Goal: Transaction & Acquisition: Book appointment/travel/reservation

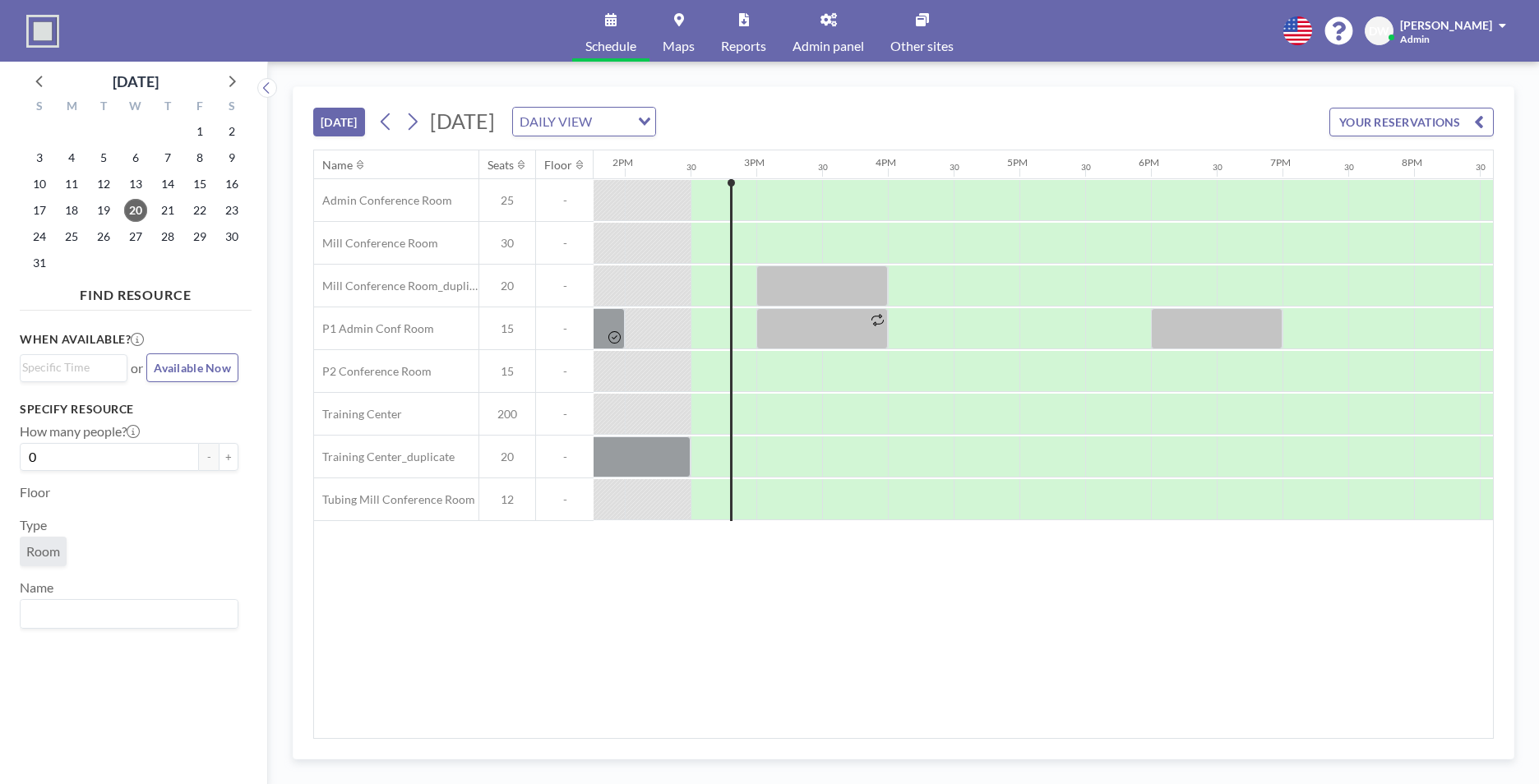
scroll to position [0, 1842]
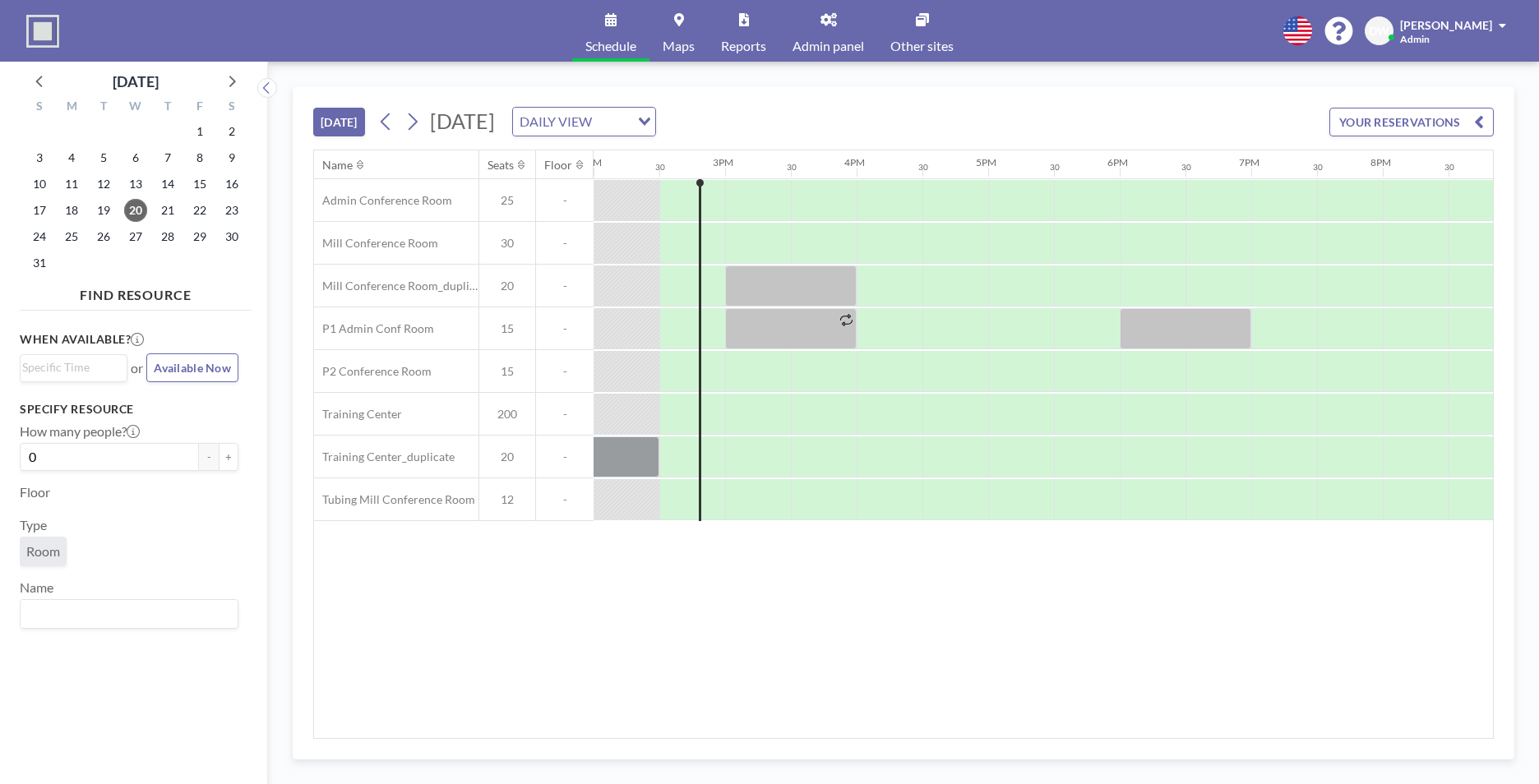
click at [650, 123] on icon "Search for option" at bounding box center [644, 122] width 12 height 8
click at [815, 181] on li "WEEKLY VIEW" at bounding box center [784, 174] width 141 height 24
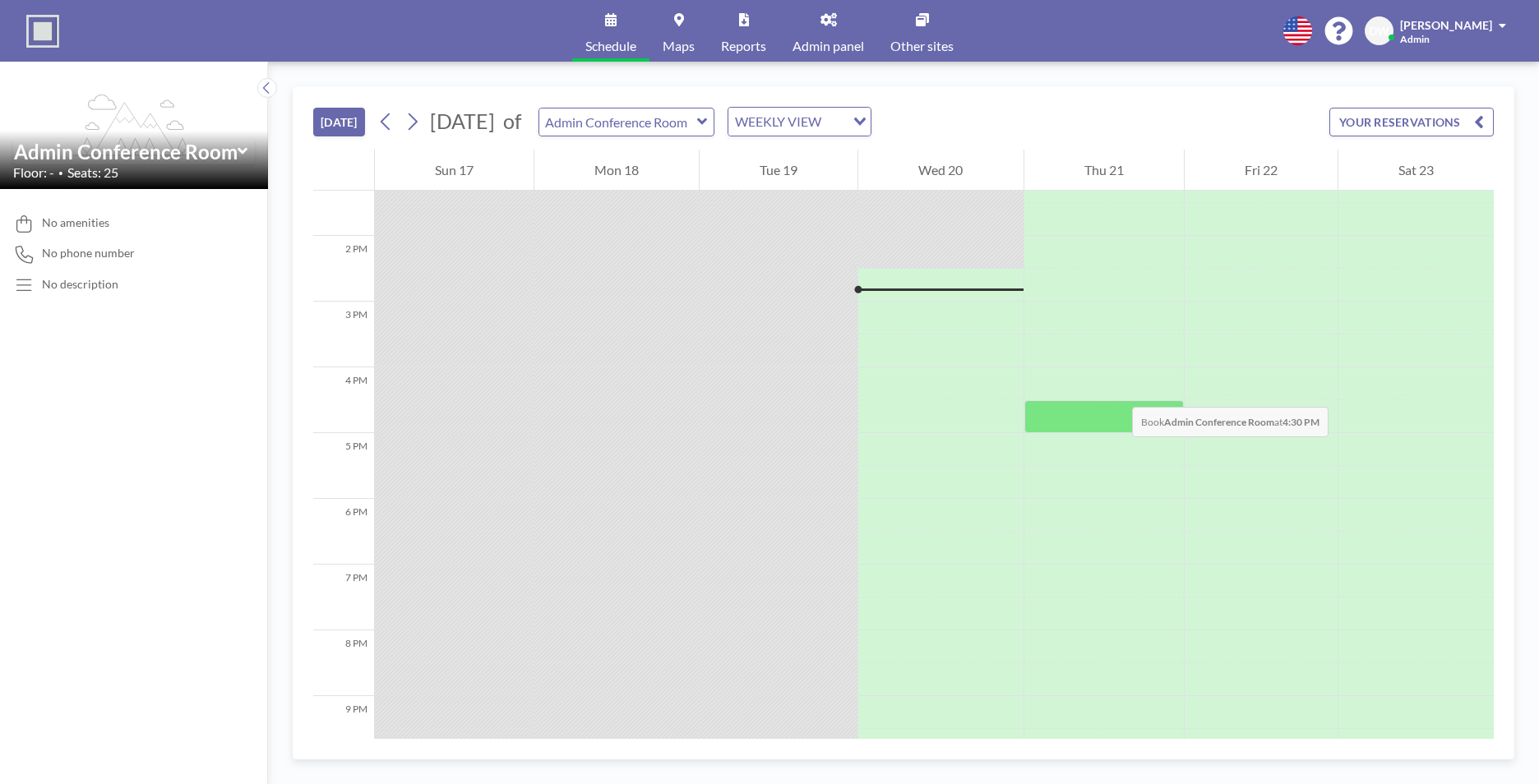
scroll to position [904, 0]
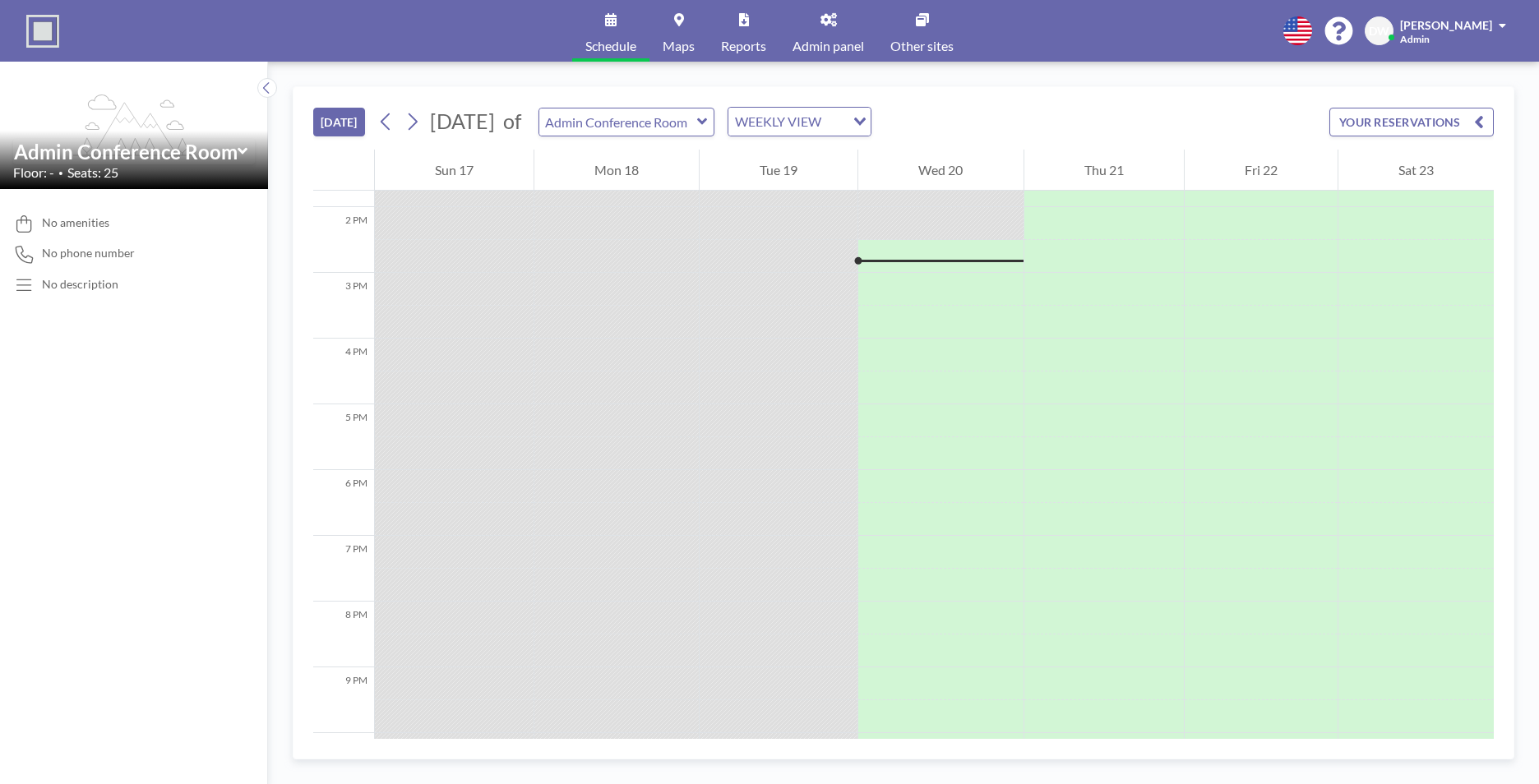
click at [716, 130] on div "Admin Conference Room" at bounding box center [626, 122] width 177 height 29
click at [708, 119] on icon at bounding box center [702, 122] width 11 height 17
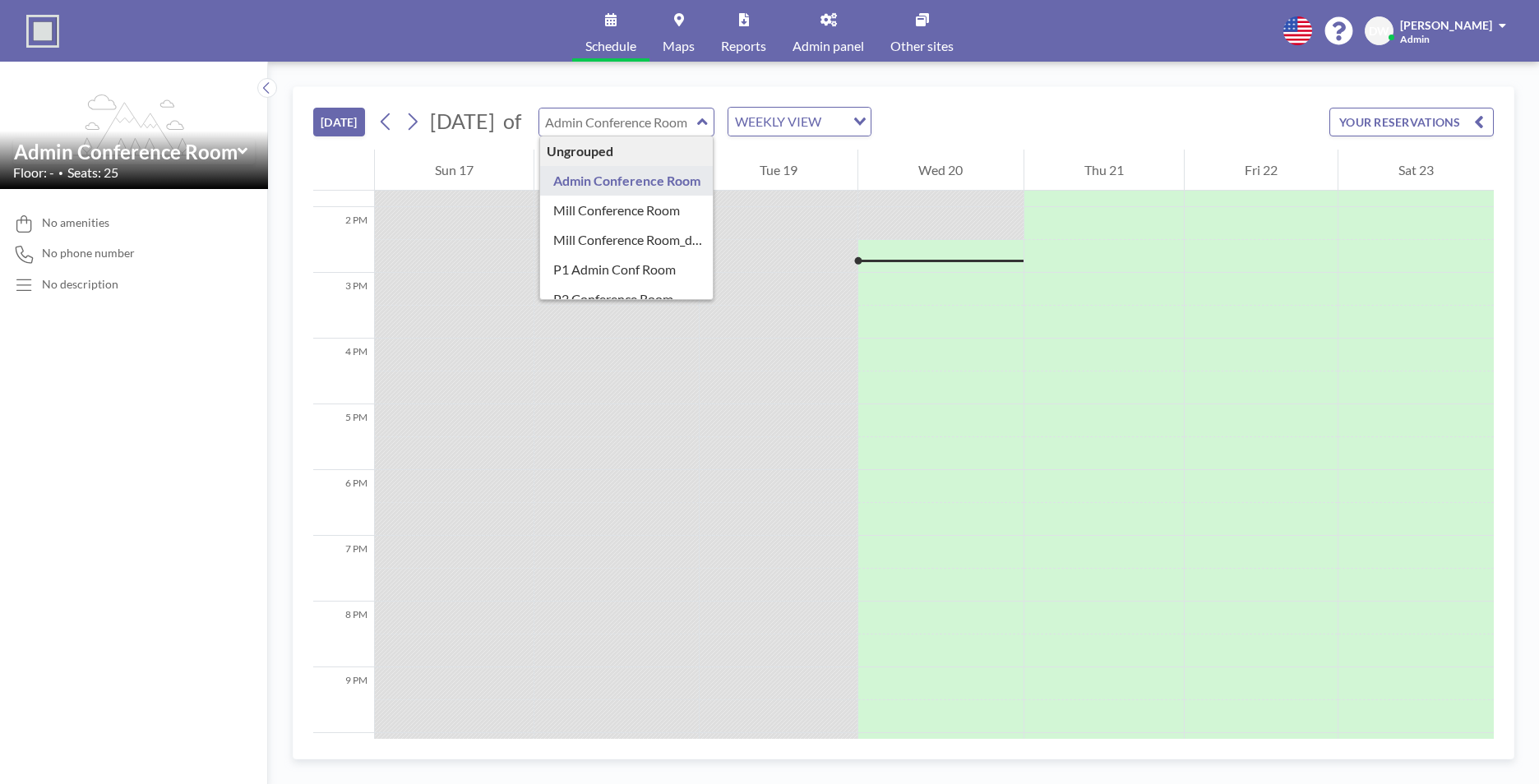
click at [708, 119] on icon at bounding box center [702, 122] width 11 height 17
type input "Admin Conference Room"
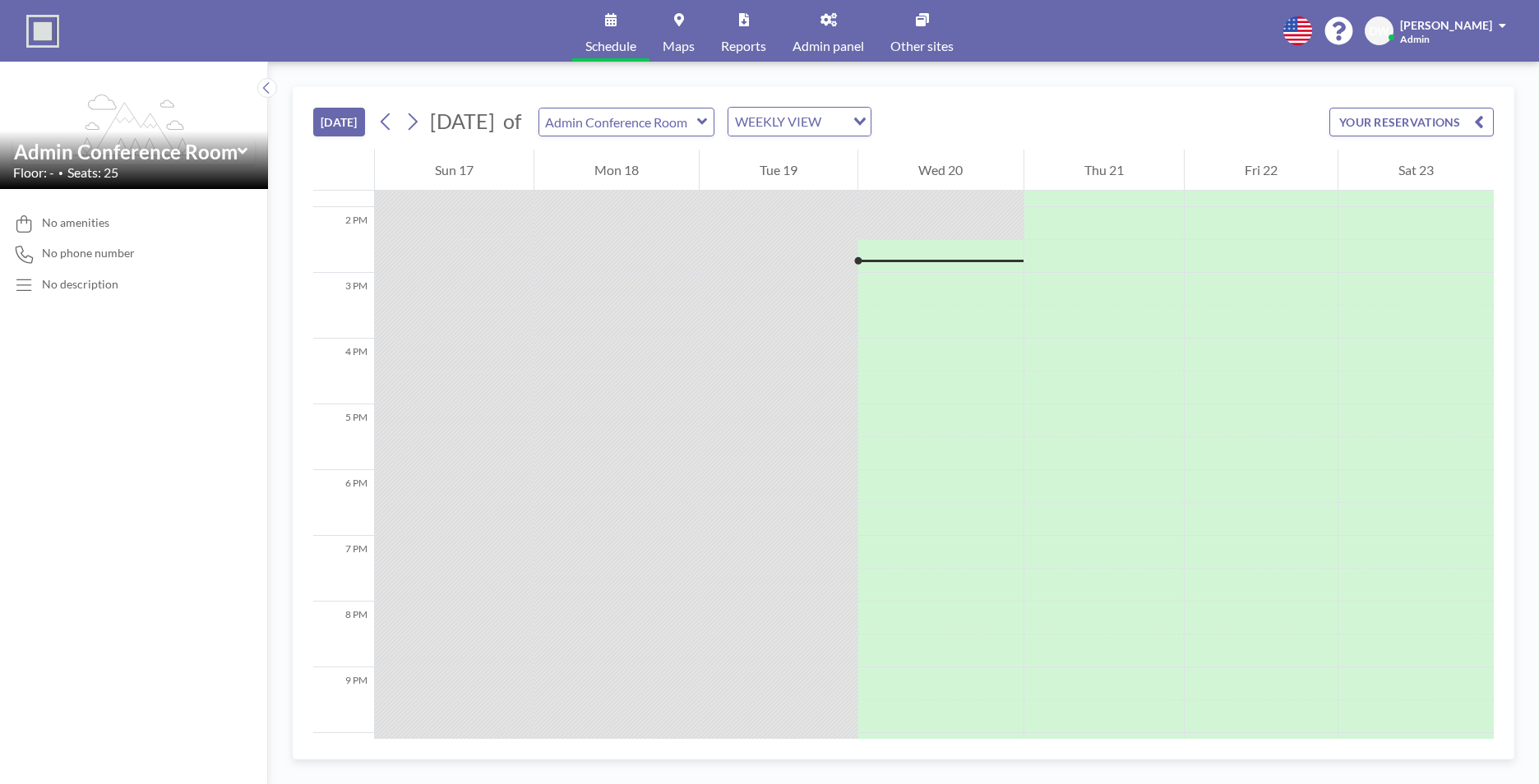
click at [871, 117] on div "Loading..." at bounding box center [857, 120] width 26 height 25
click at [881, 143] on li "DAILY VIEW" at bounding box center [850, 151] width 141 height 24
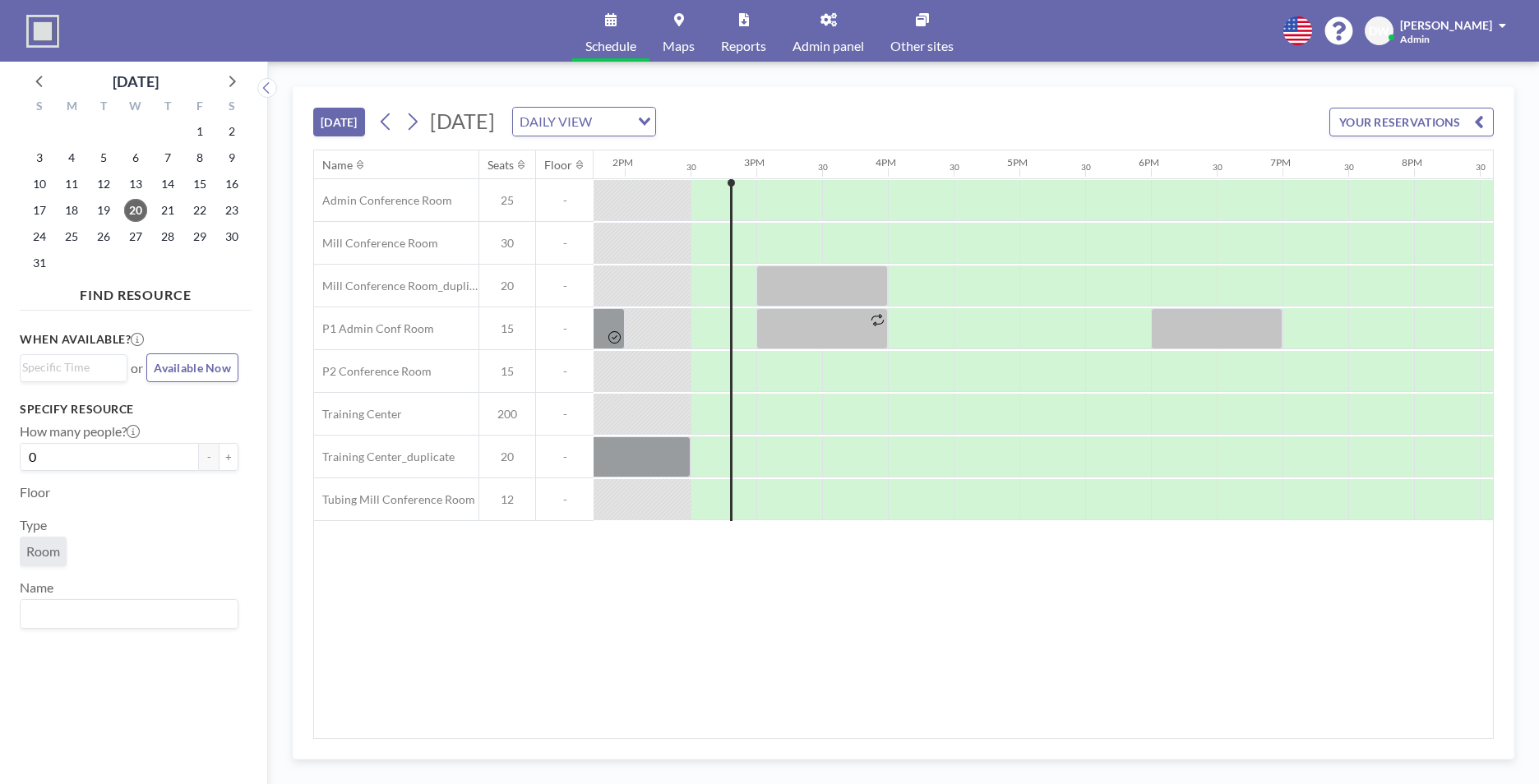
scroll to position [0, 1842]
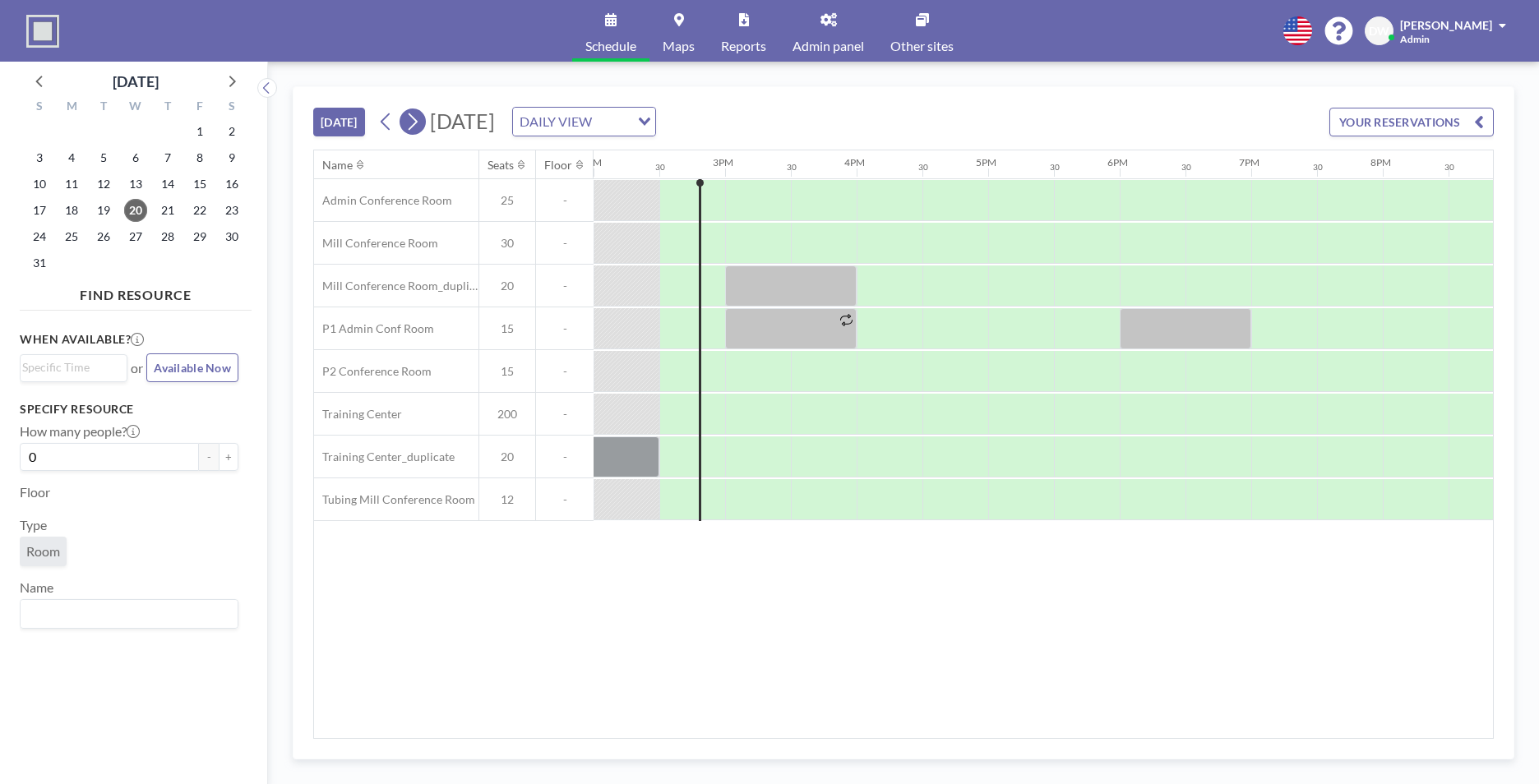
click at [417, 125] on icon at bounding box center [413, 122] width 9 height 17
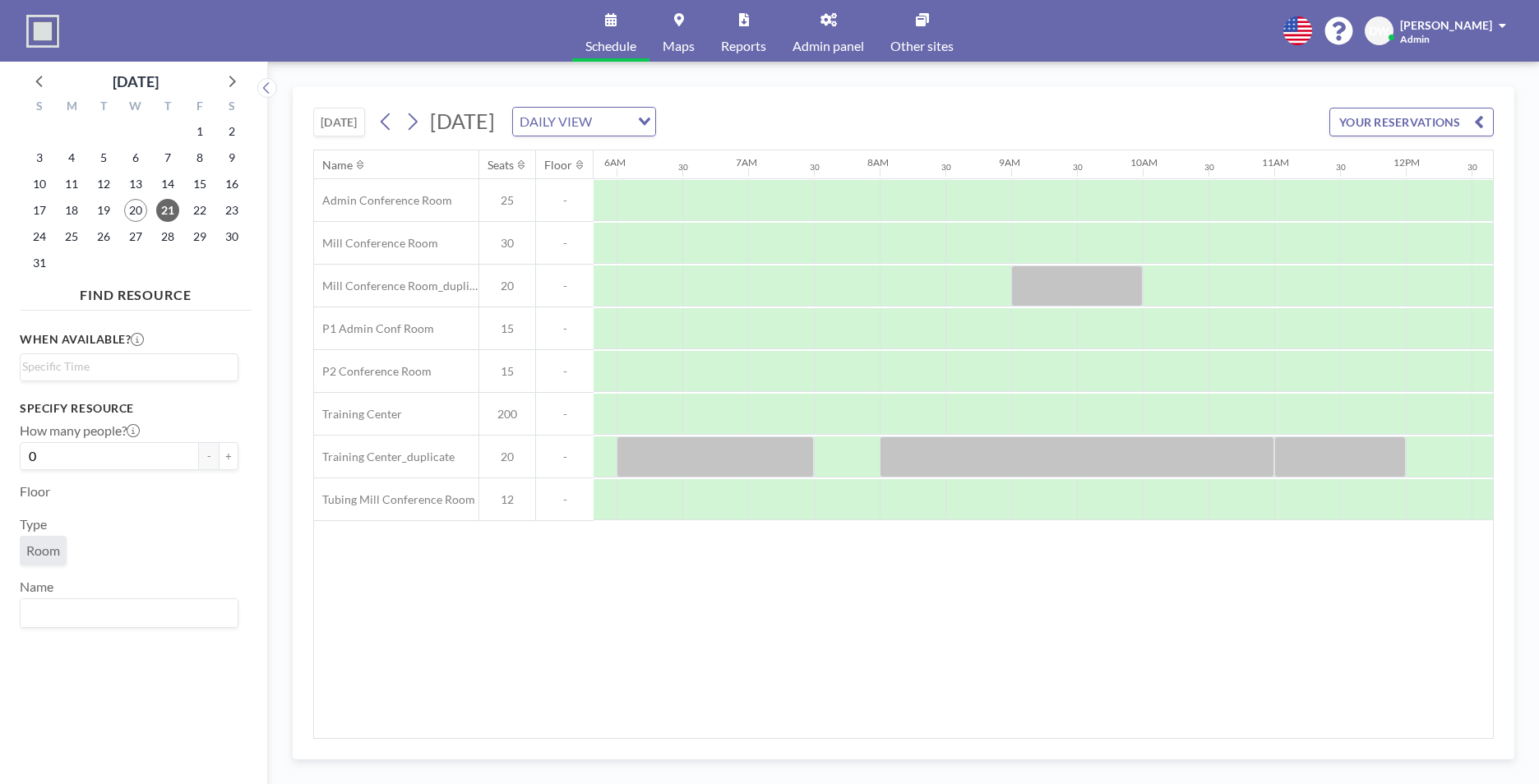
scroll to position [0, 769]
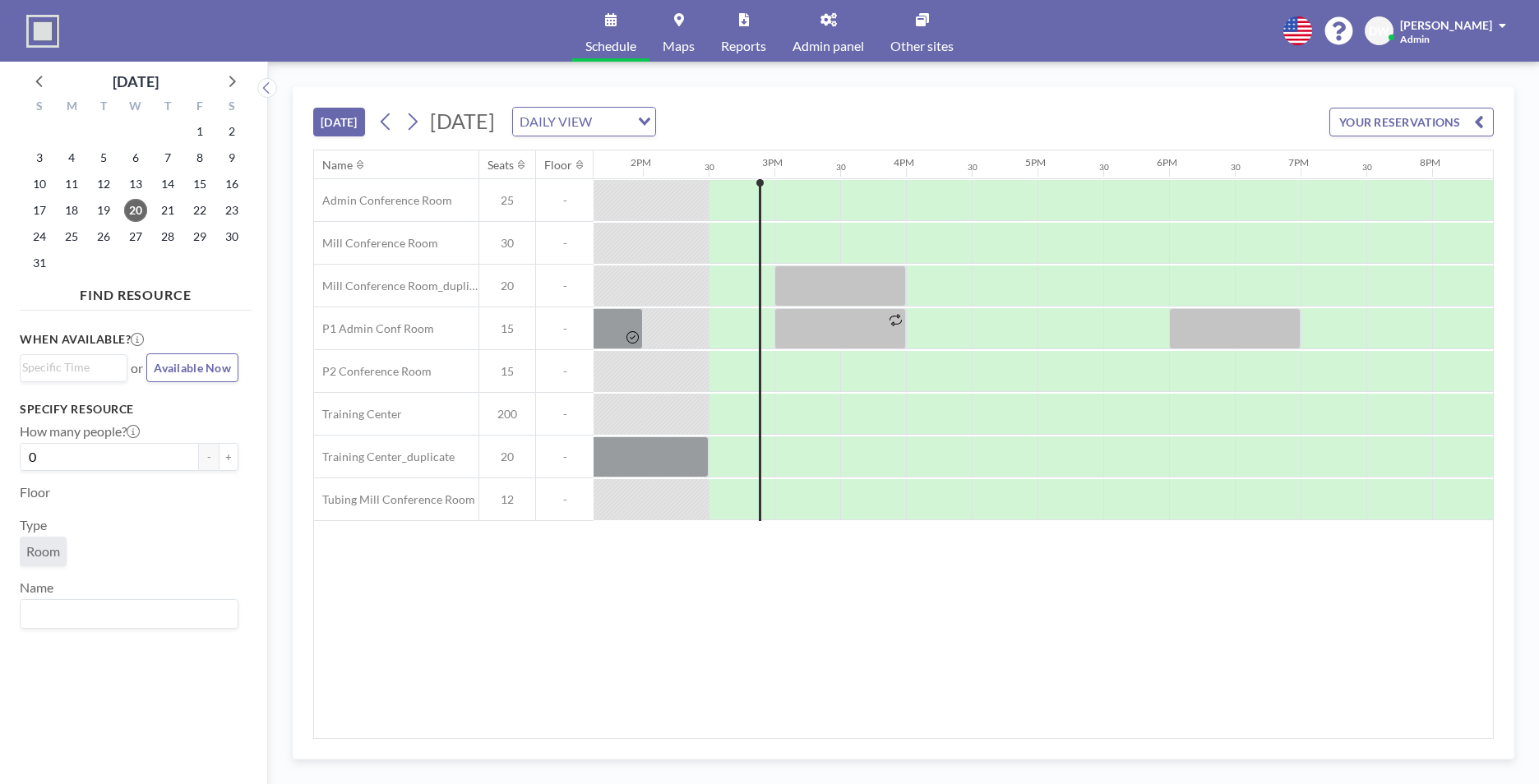
scroll to position [0, 1842]
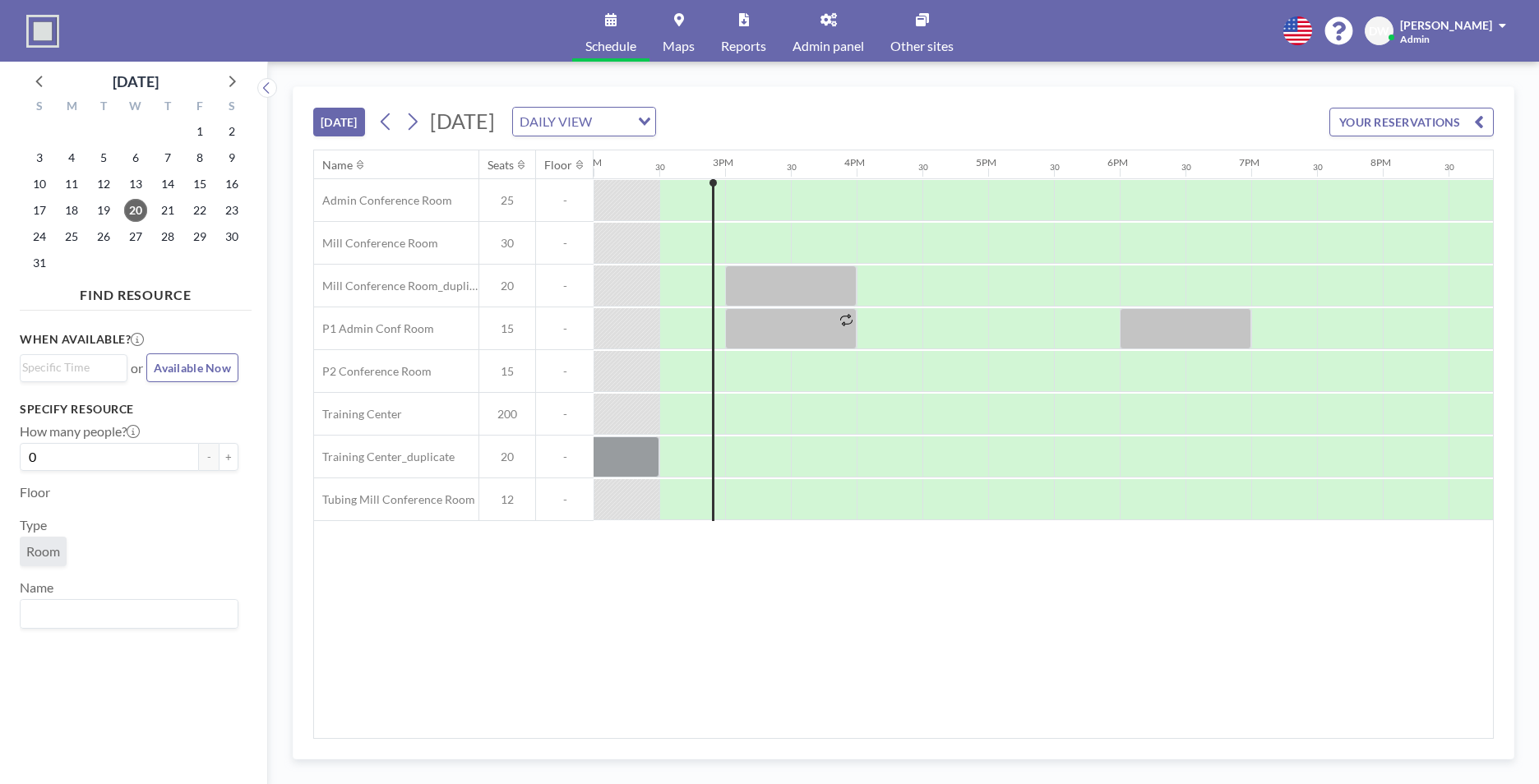
click at [833, 40] on span "Admin panel" at bounding box center [828, 46] width 71 height 13
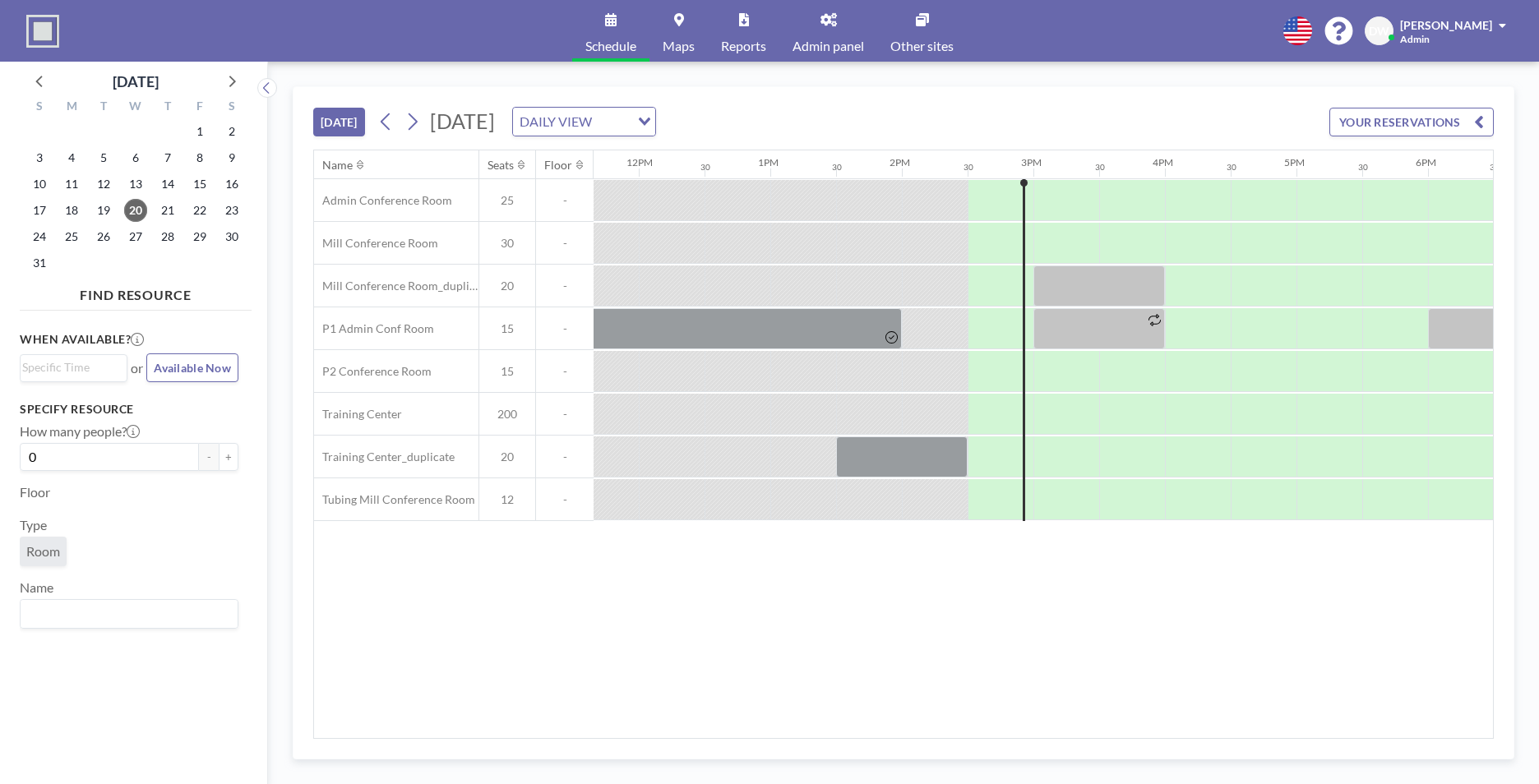
scroll to position [0, 1842]
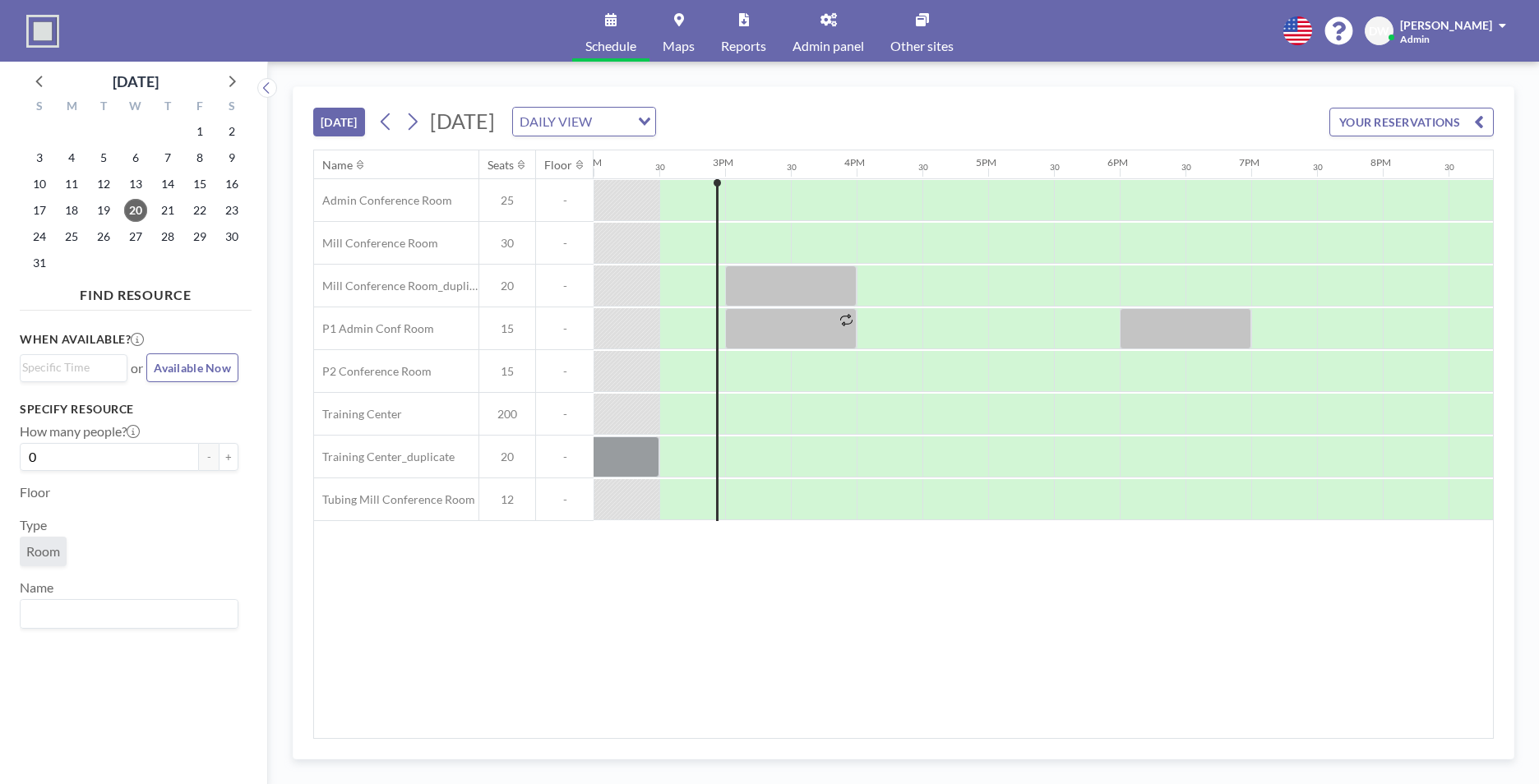
click at [828, 40] on span "Admin panel" at bounding box center [828, 46] width 71 height 13
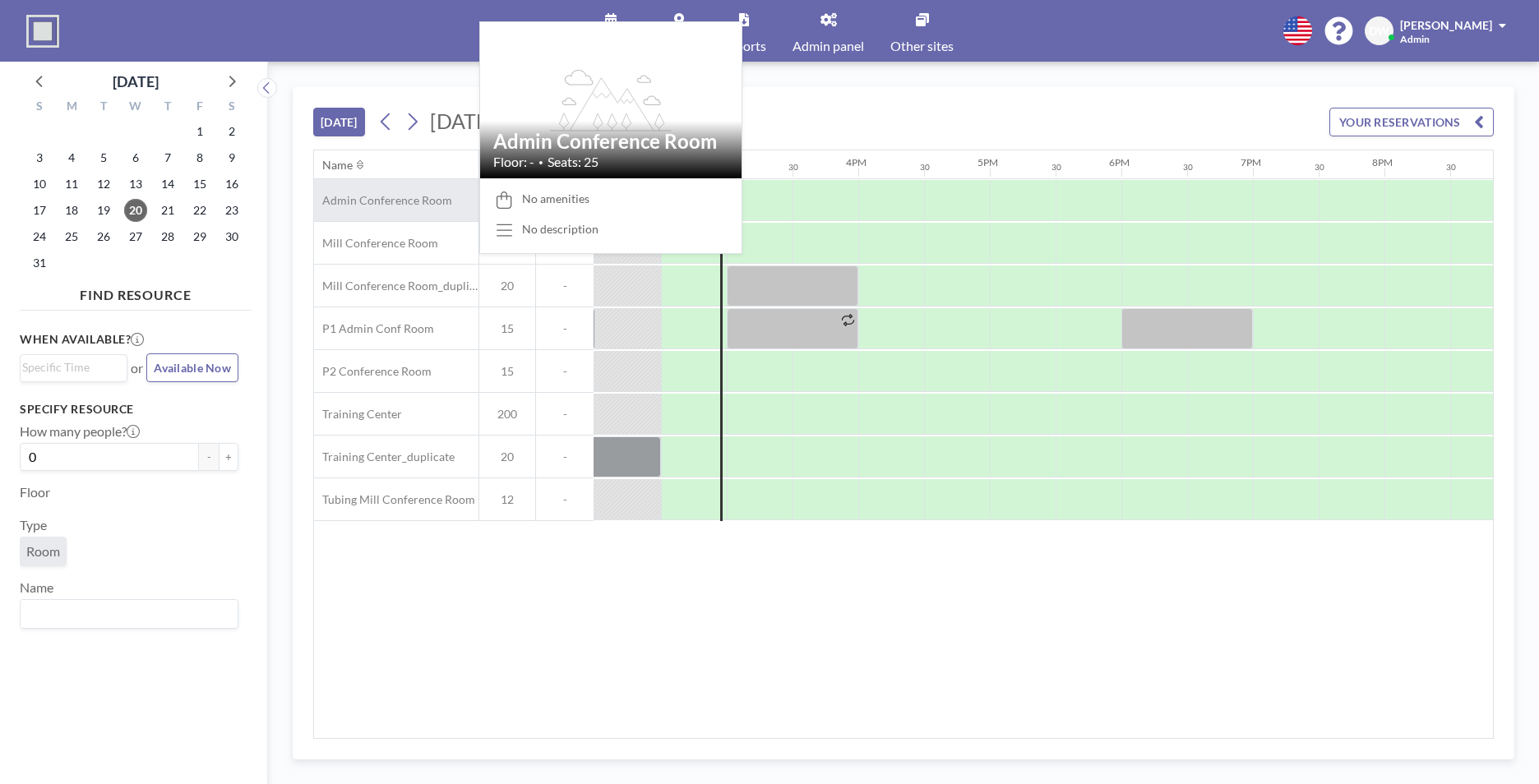
scroll to position [0, 1842]
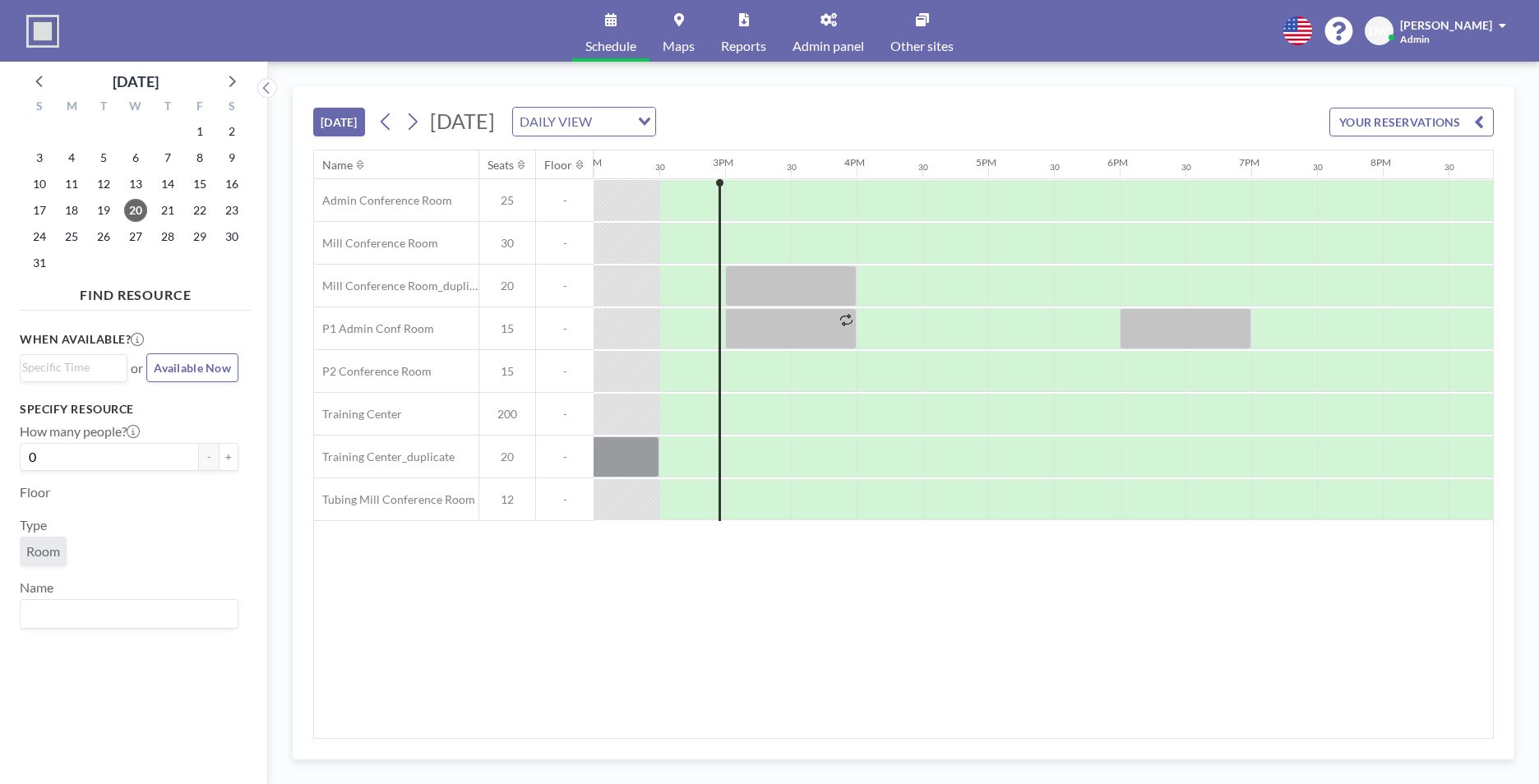
click at [832, 40] on span "Admin panel" at bounding box center [828, 46] width 71 height 13
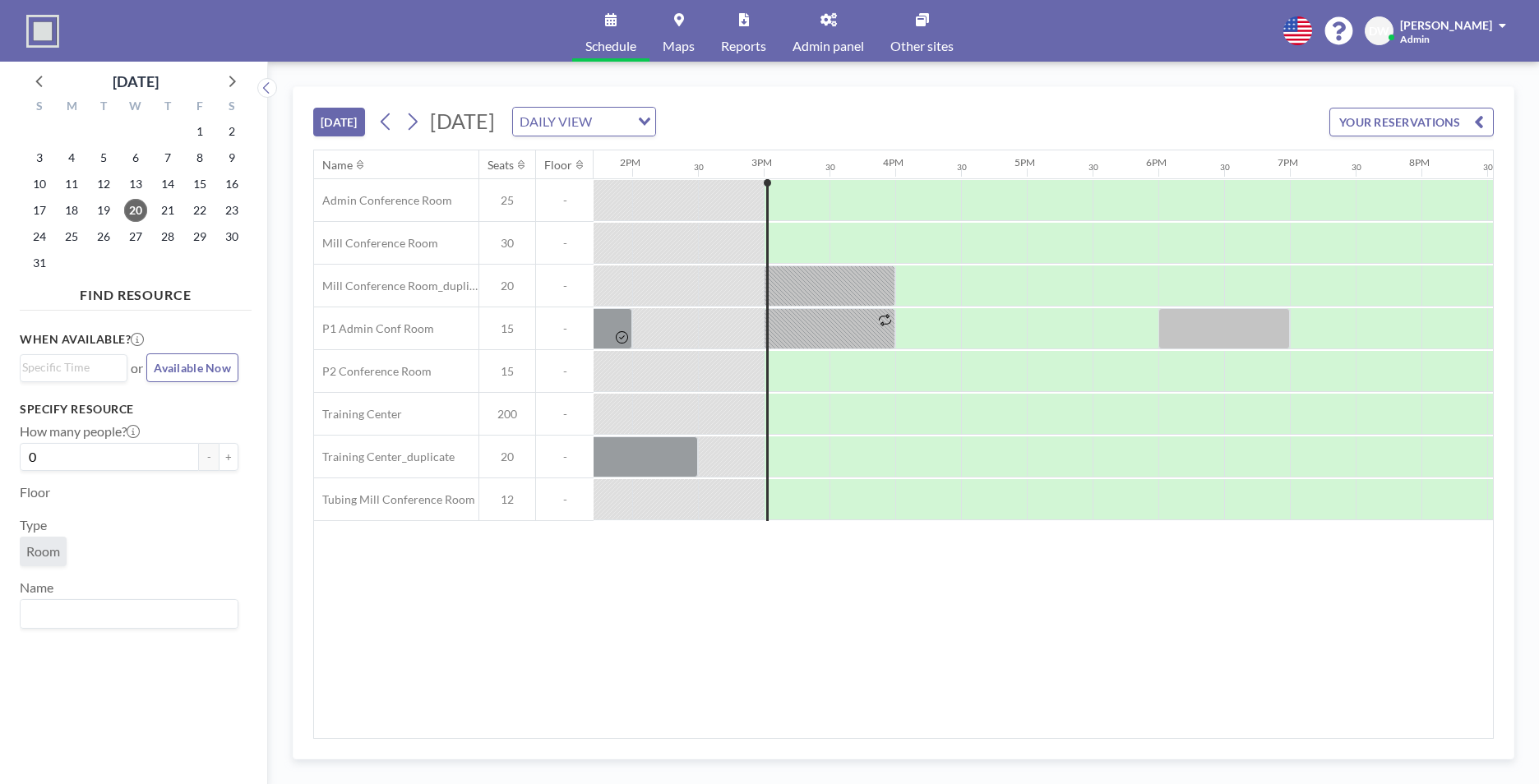
scroll to position [0, 1907]
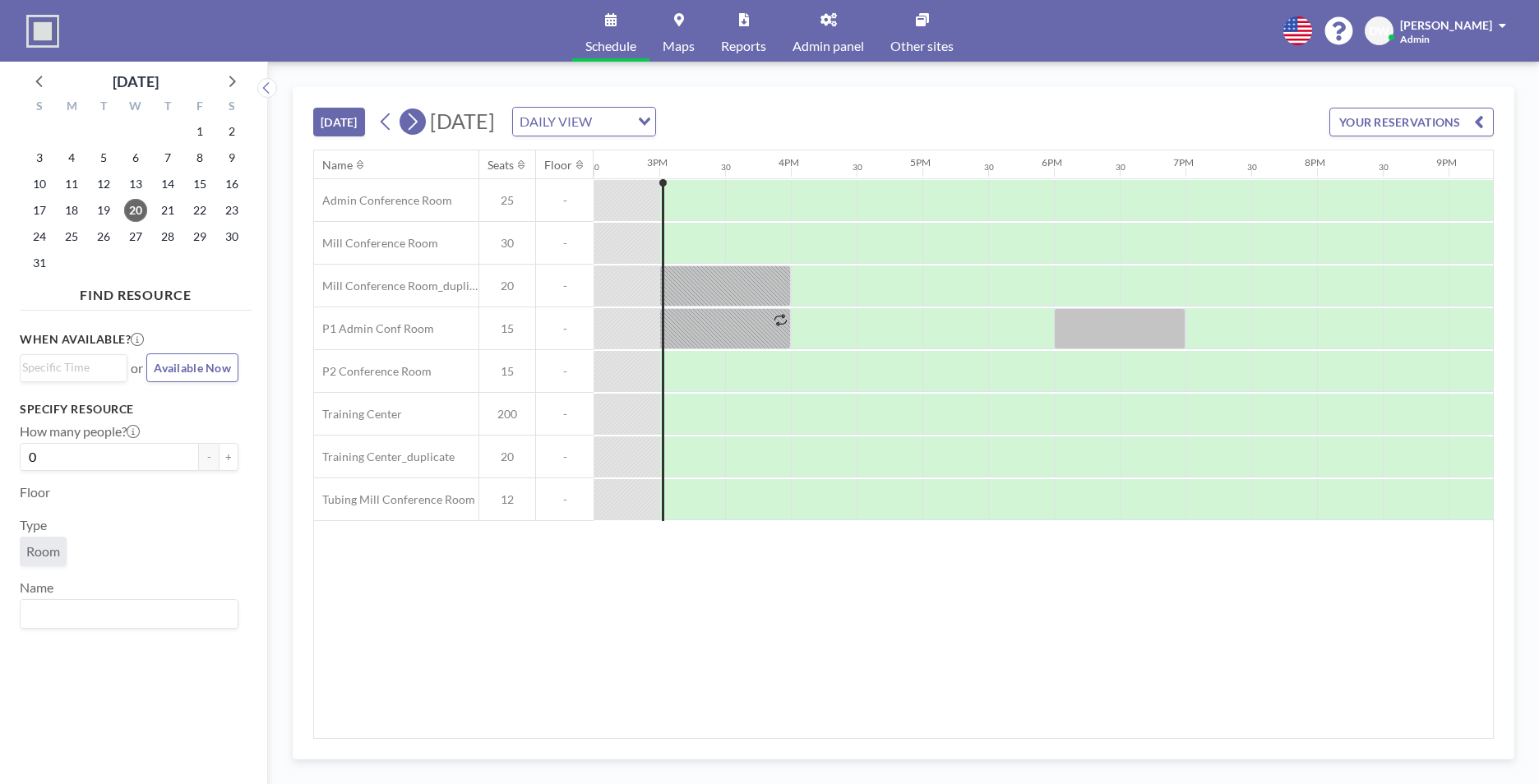
click at [417, 123] on icon at bounding box center [412, 122] width 16 height 25
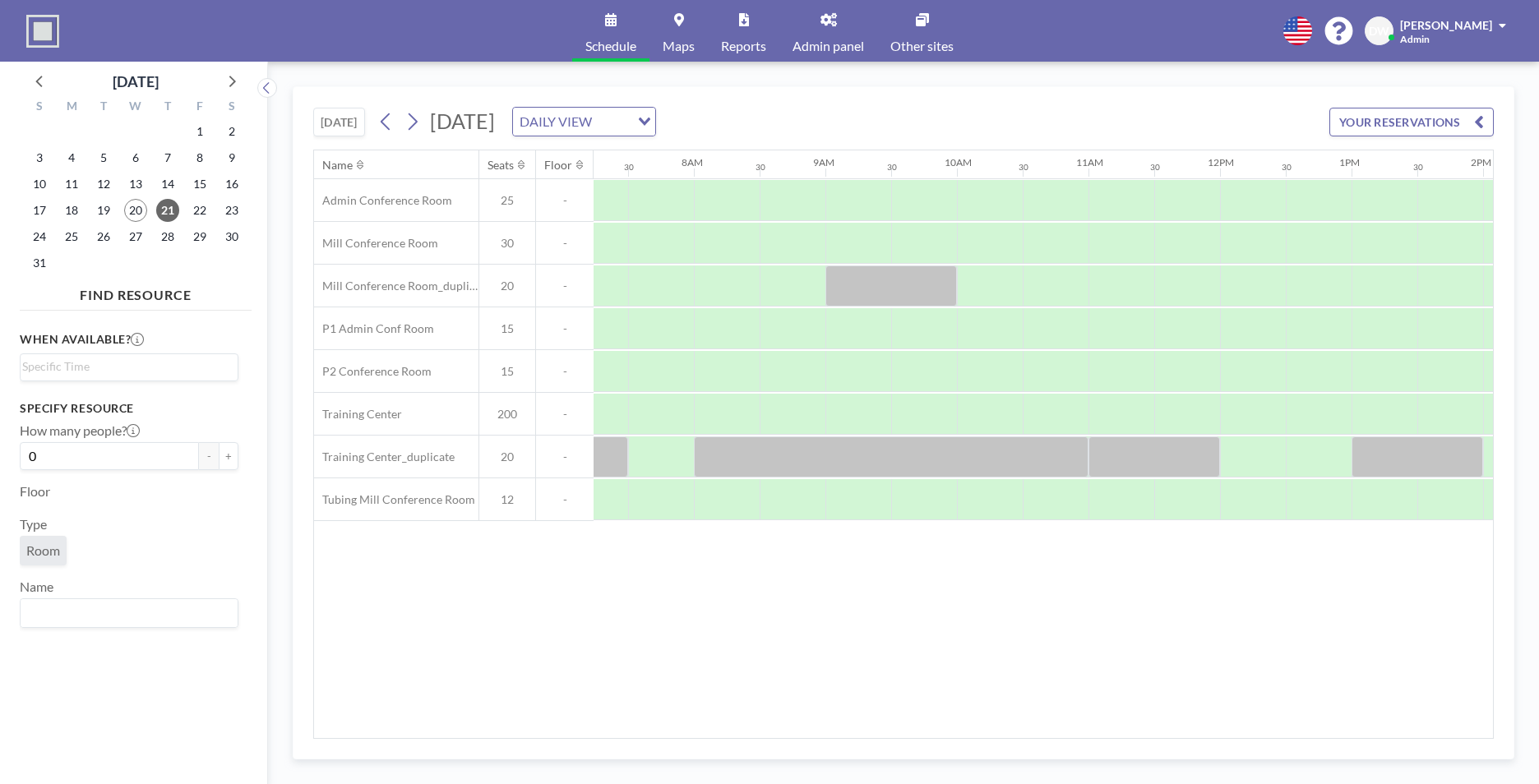
scroll to position [0, 987]
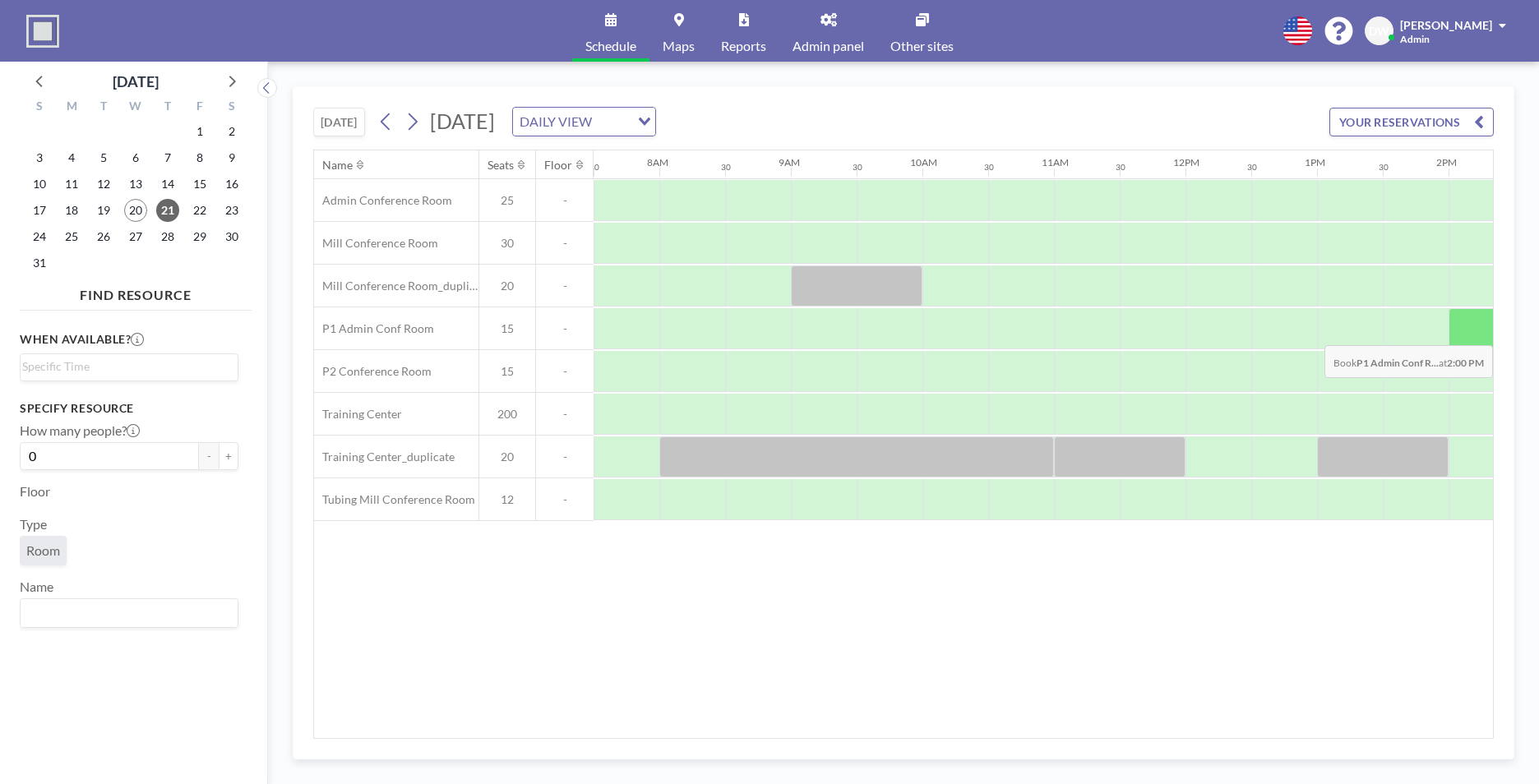
click at [1468, 333] on div at bounding box center [1481, 329] width 66 height 41
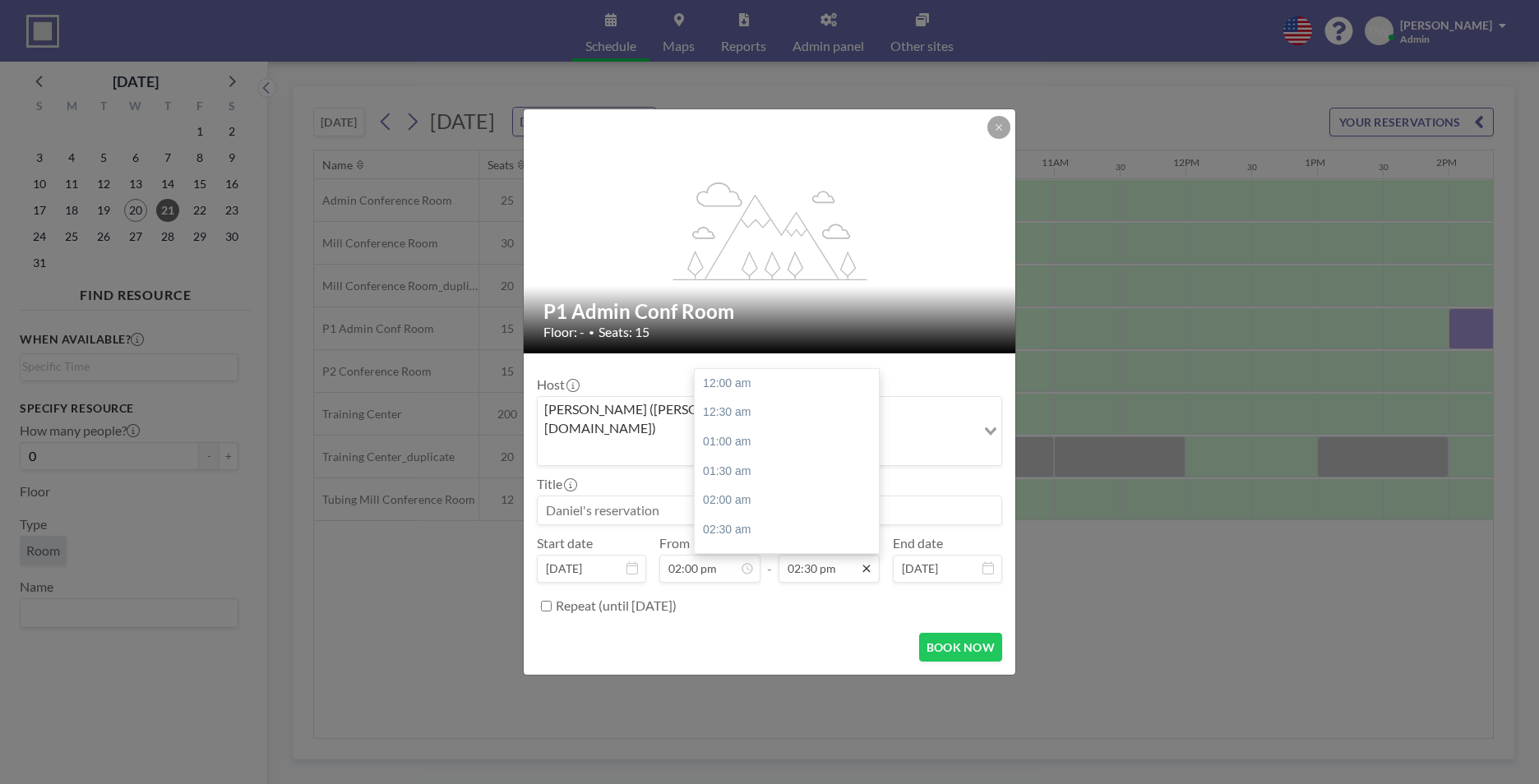
scroll to position [848, 0]
click at [775, 399] on div "03:00 pm" at bounding box center [791, 414] width 192 height 30
type input "03:00 pm"
drag, startPoint x: 708, startPoint y: 487, endPoint x: 494, endPoint y: 471, distance: 214.6
click at [494, 471] on div "flex-grow: 1.2; P1 Admin Conf Room Floor: - • Seats: 15 Host [PERSON_NAME] ([PE…" at bounding box center [770, 392] width 1539 height 784
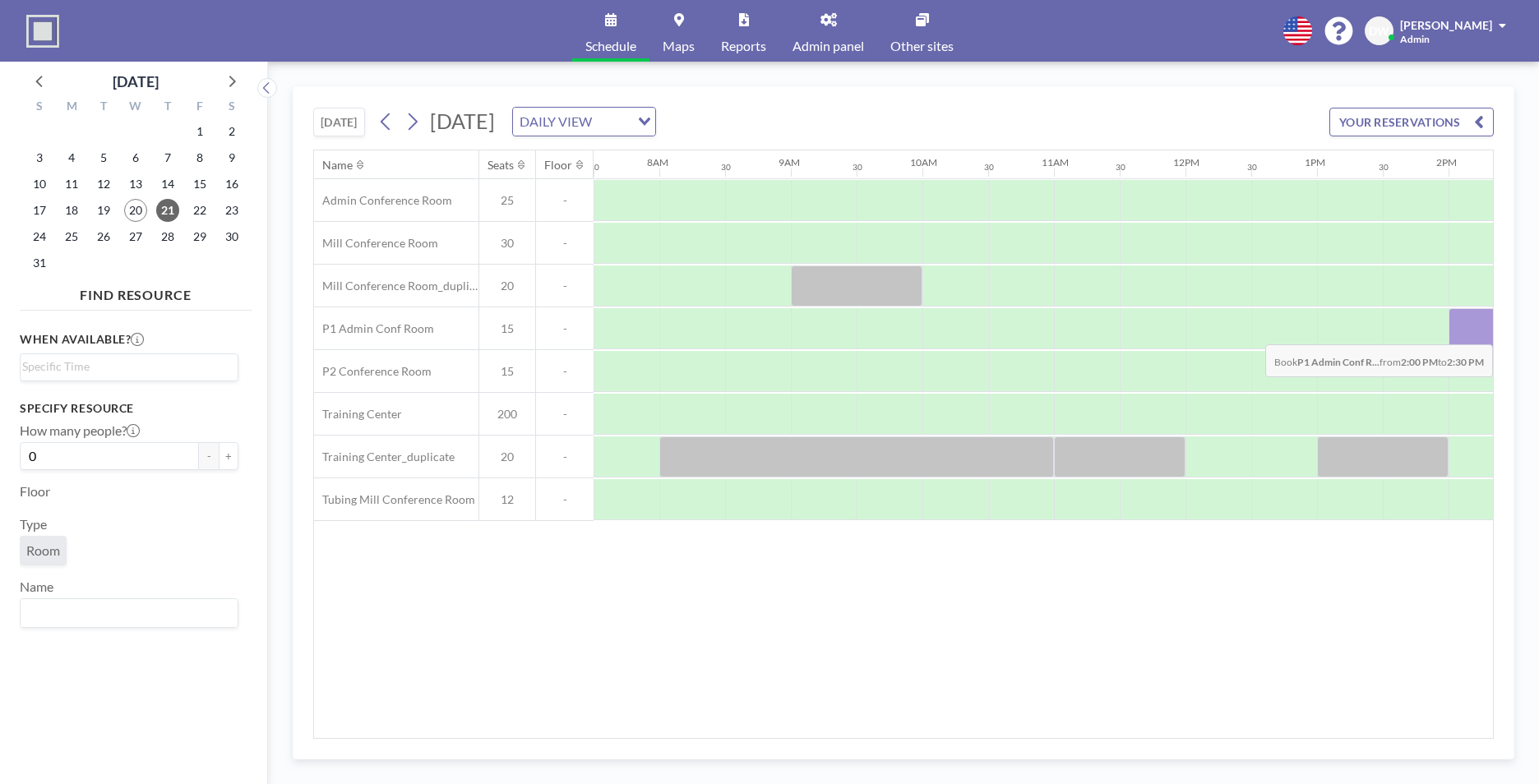
click at [1483, 332] on div at bounding box center [1481, 329] width 66 height 41
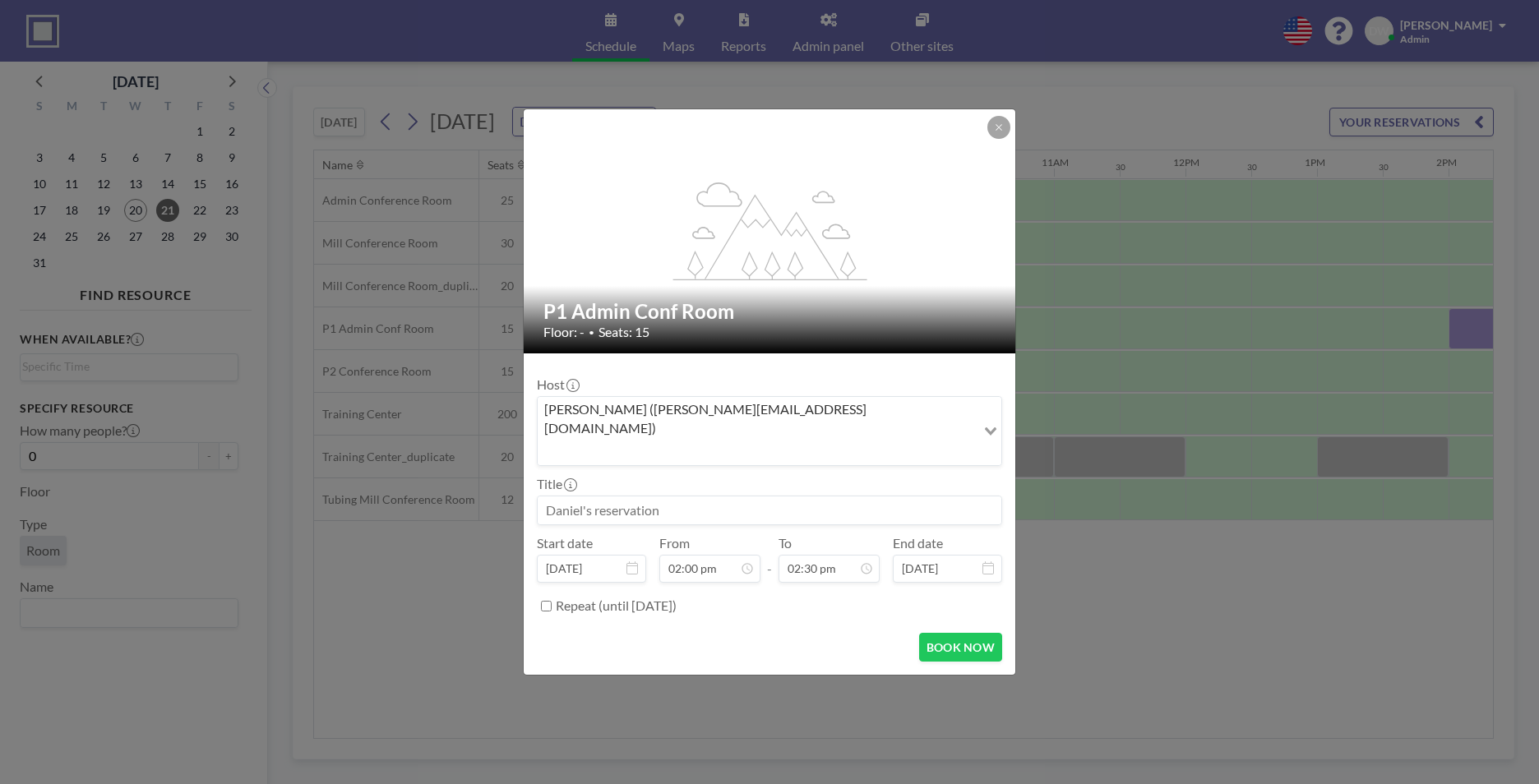
click at [770, 496] on input at bounding box center [769, 511] width 464 height 28
click at [766, 399] on div "03:00 pm" at bounding box center [791, 414] width 192 height 30
type input "03:00 pm"
click at [667, 496] on input at bounding box center [769, 511] width 464 height 28
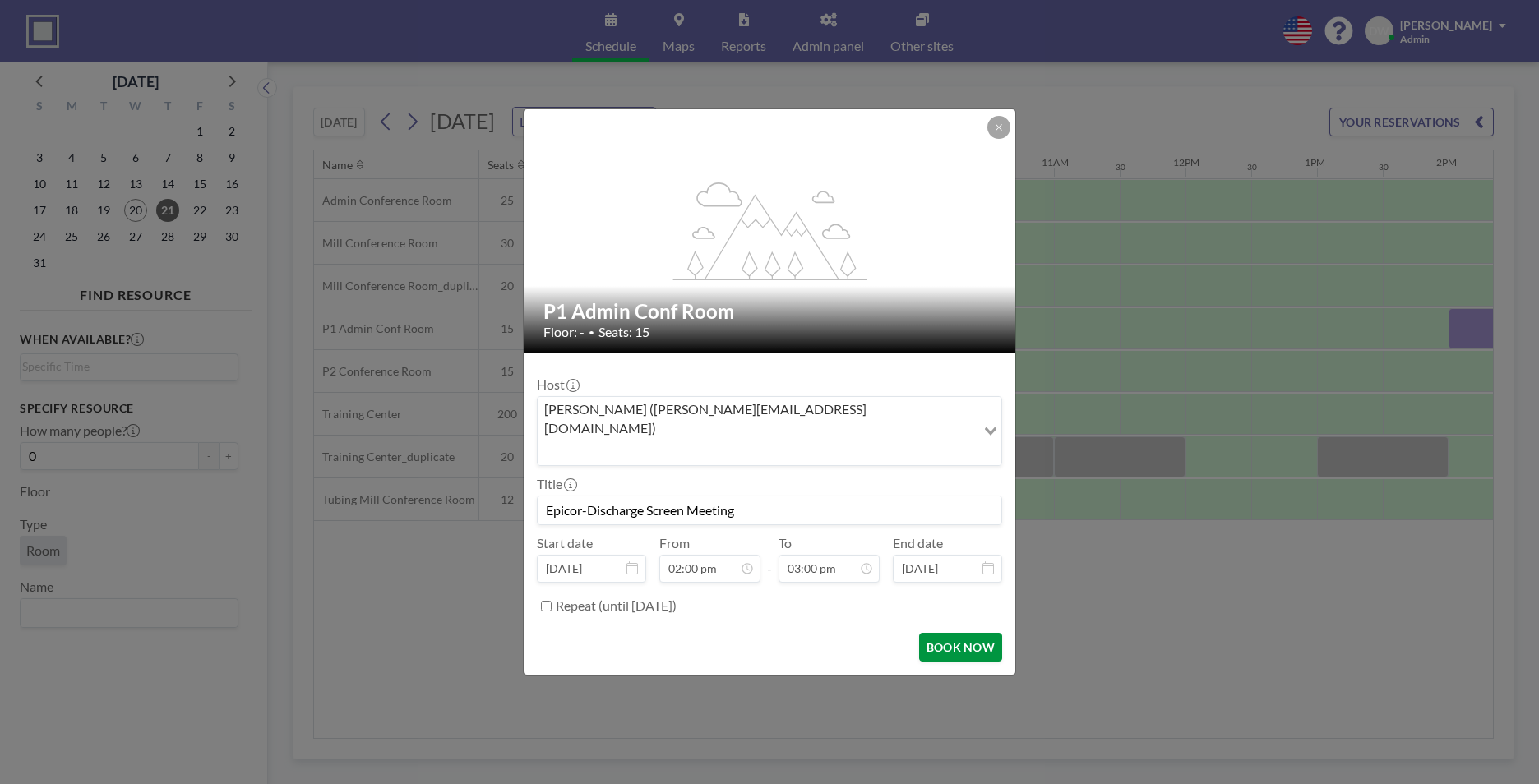
type input "Epicor-Discharge Screen Meeting"
click at [963, 632] on button "BOOK NOW" at bounding box center [961, 646] width 83 height 29
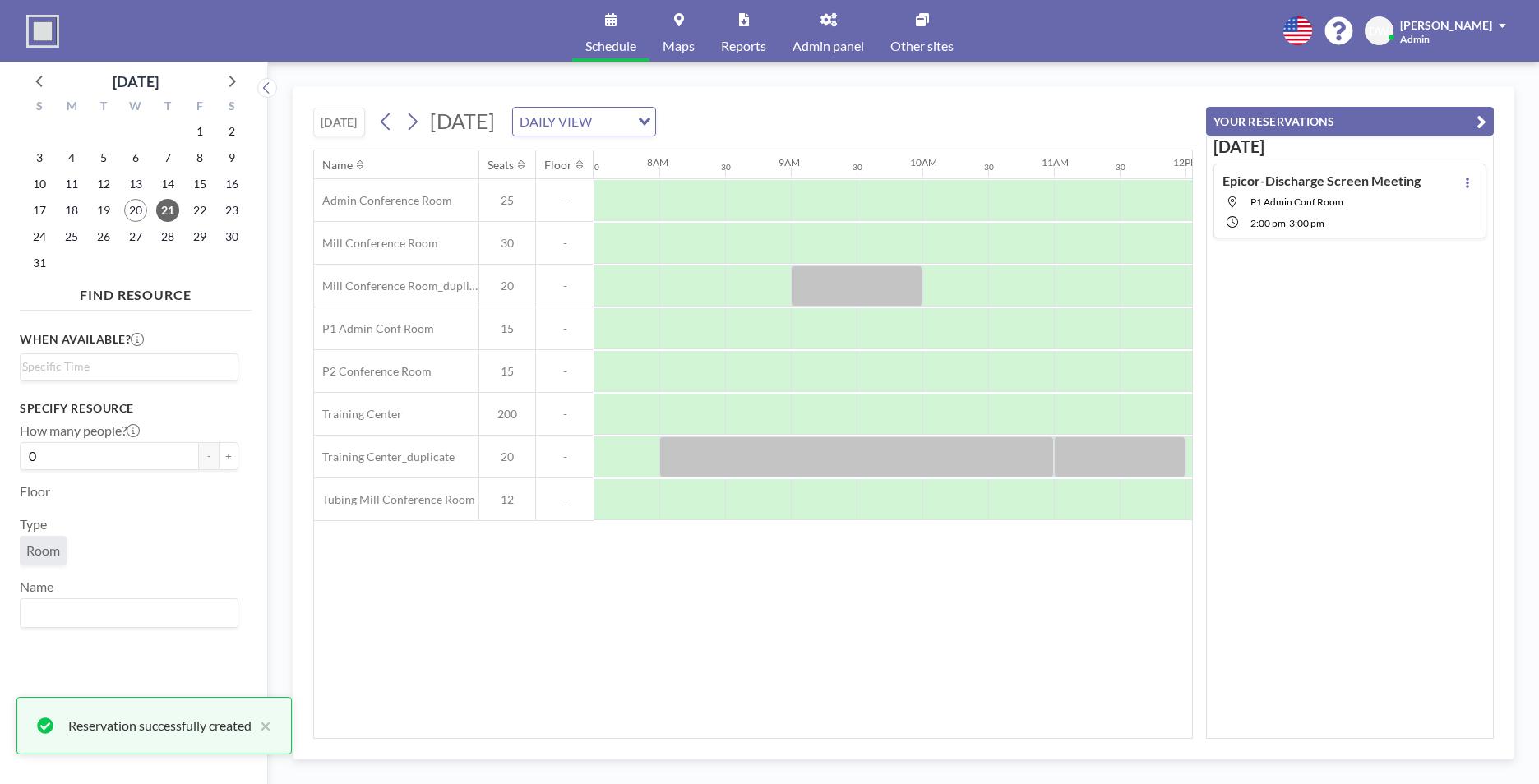
click at [1477, 122] on icon "button" at bounding box center [1482, 122] width 10 height 20
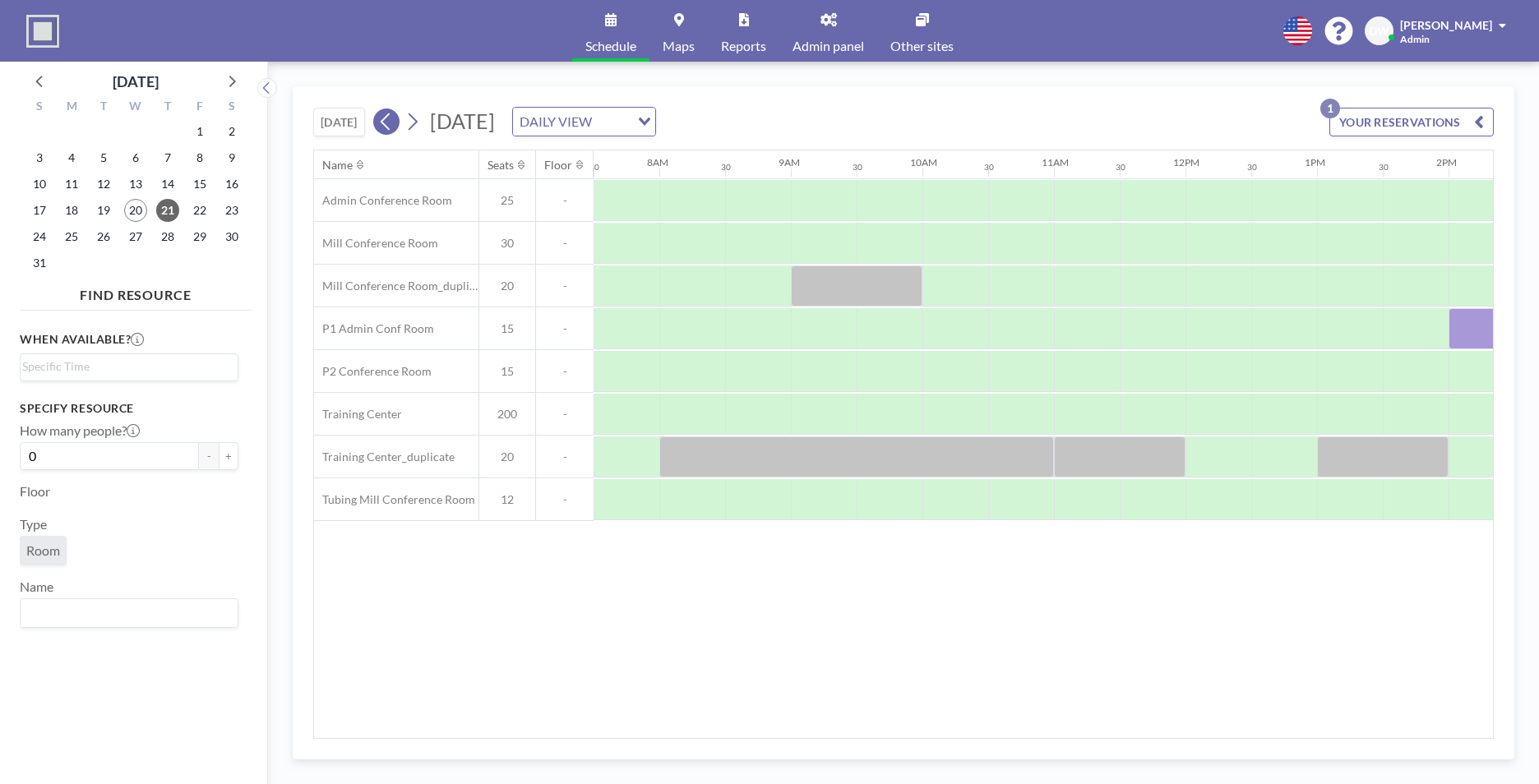
click at [393, 121] on icon at bounding box center [386, 122] width 16 height 25
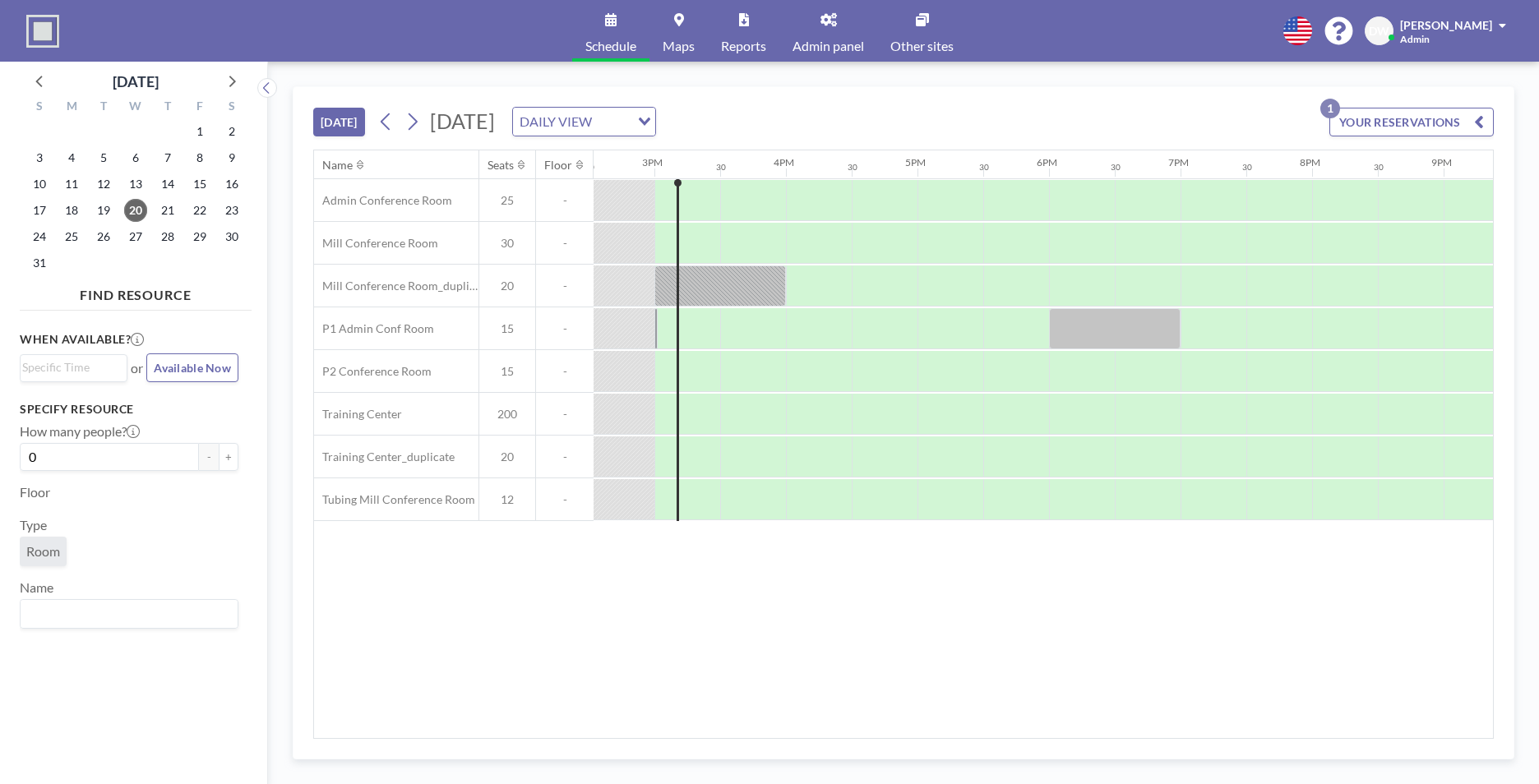
scroll to position [0, 1910]
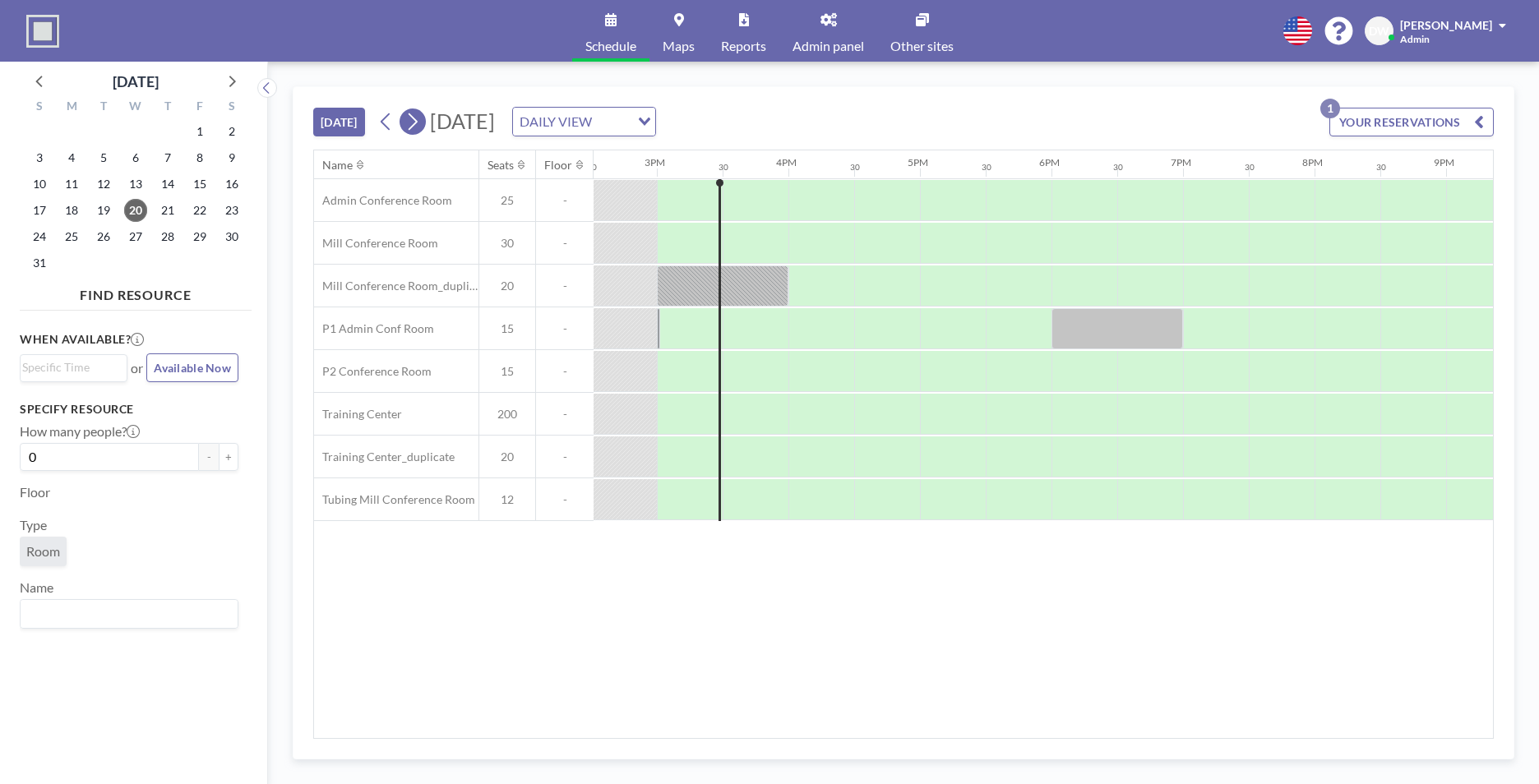
click at [424, 122] on button at bounding box center [413, 122] width 27 height 27
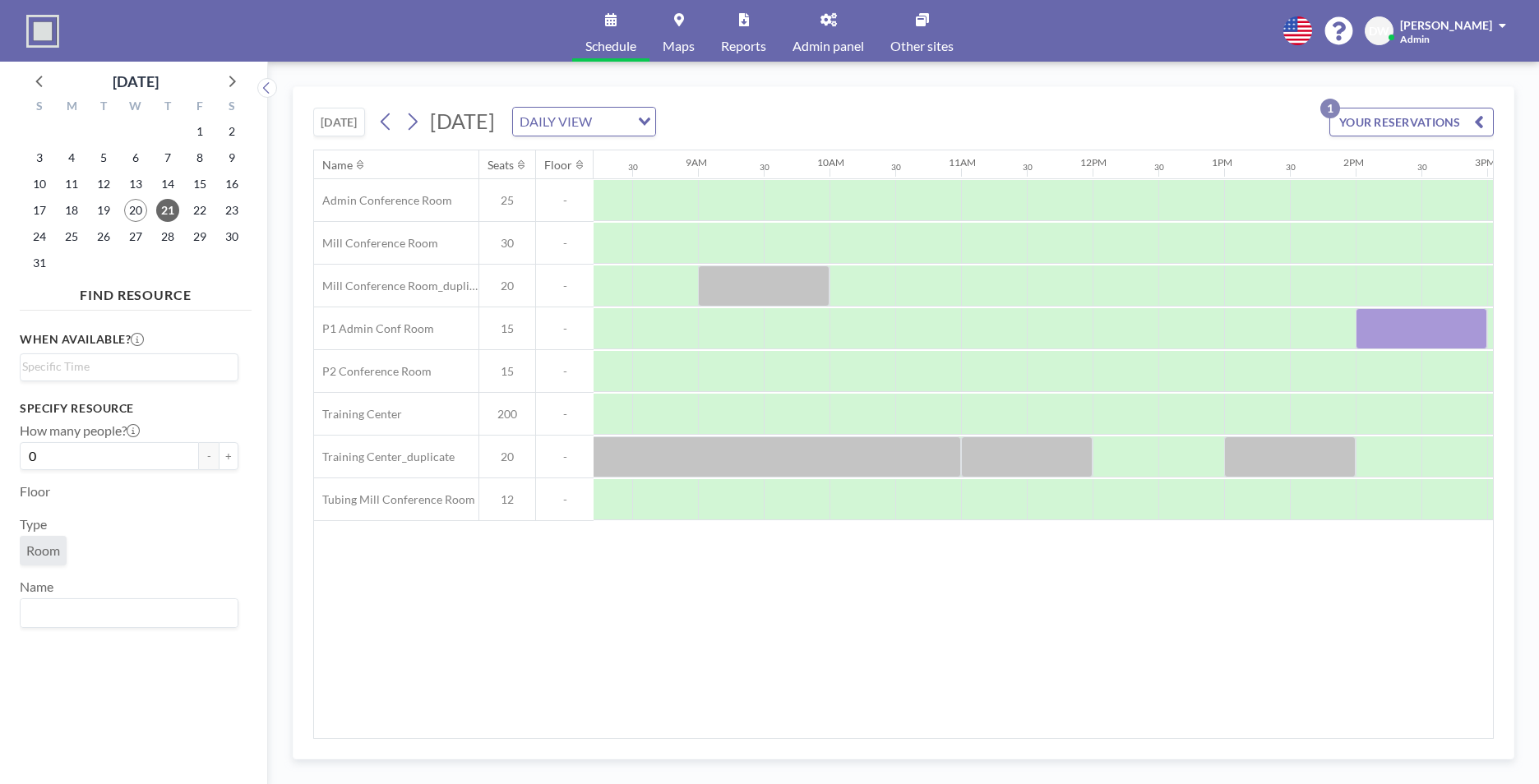
scroll to position [0, 989]
